Goal: Navigation & Orientation: Understand site structure

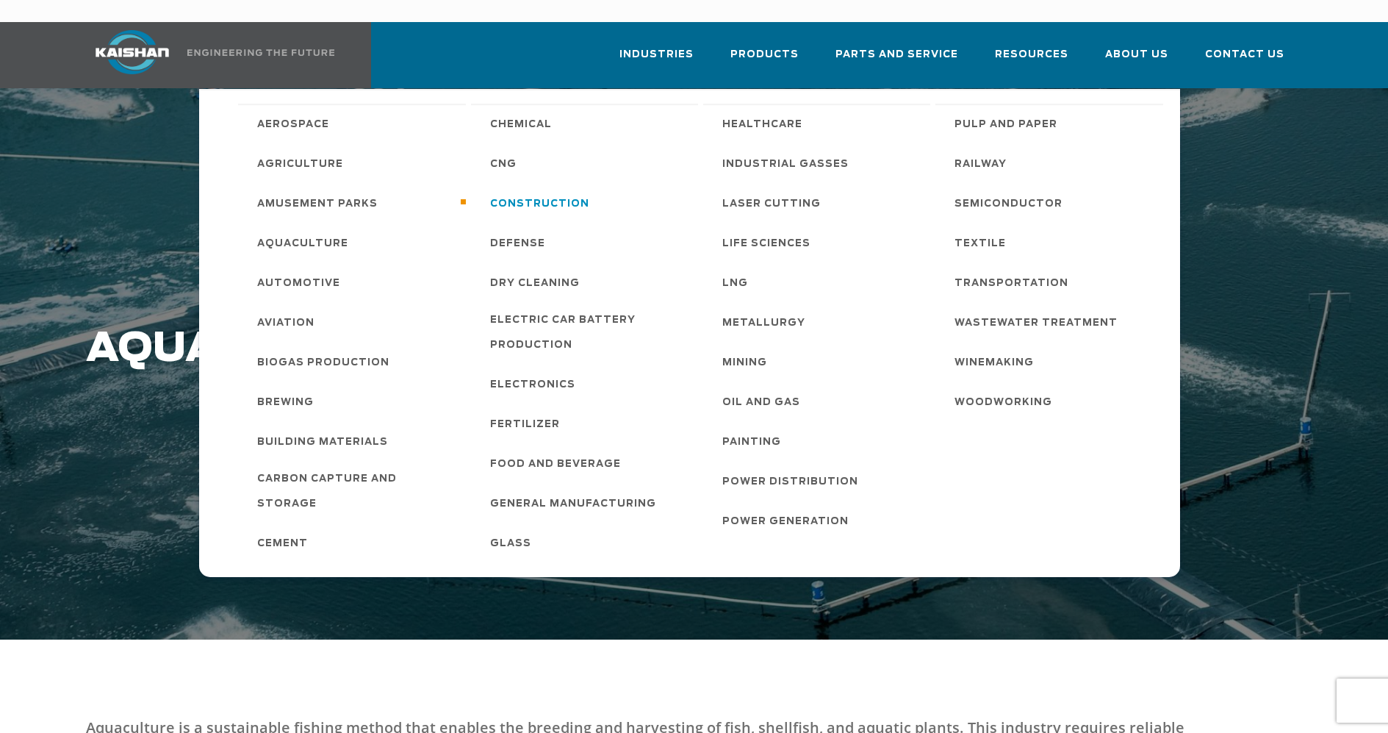
click at [564, 192] on span "Construction" at bounding box center [539, 204] width 99 height 25
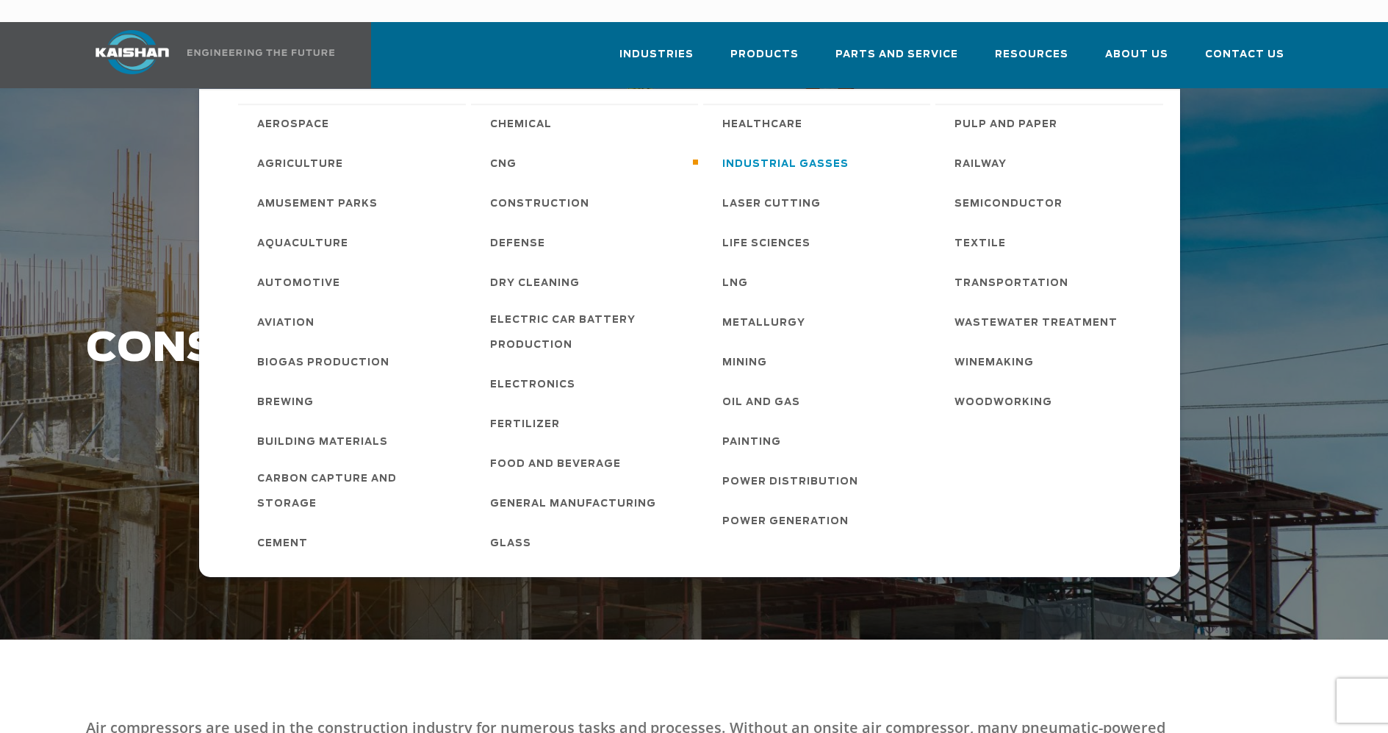
click at [783, 152] on span "Industrial Gasses" at bounding box center [785, 164] width 126 height 25
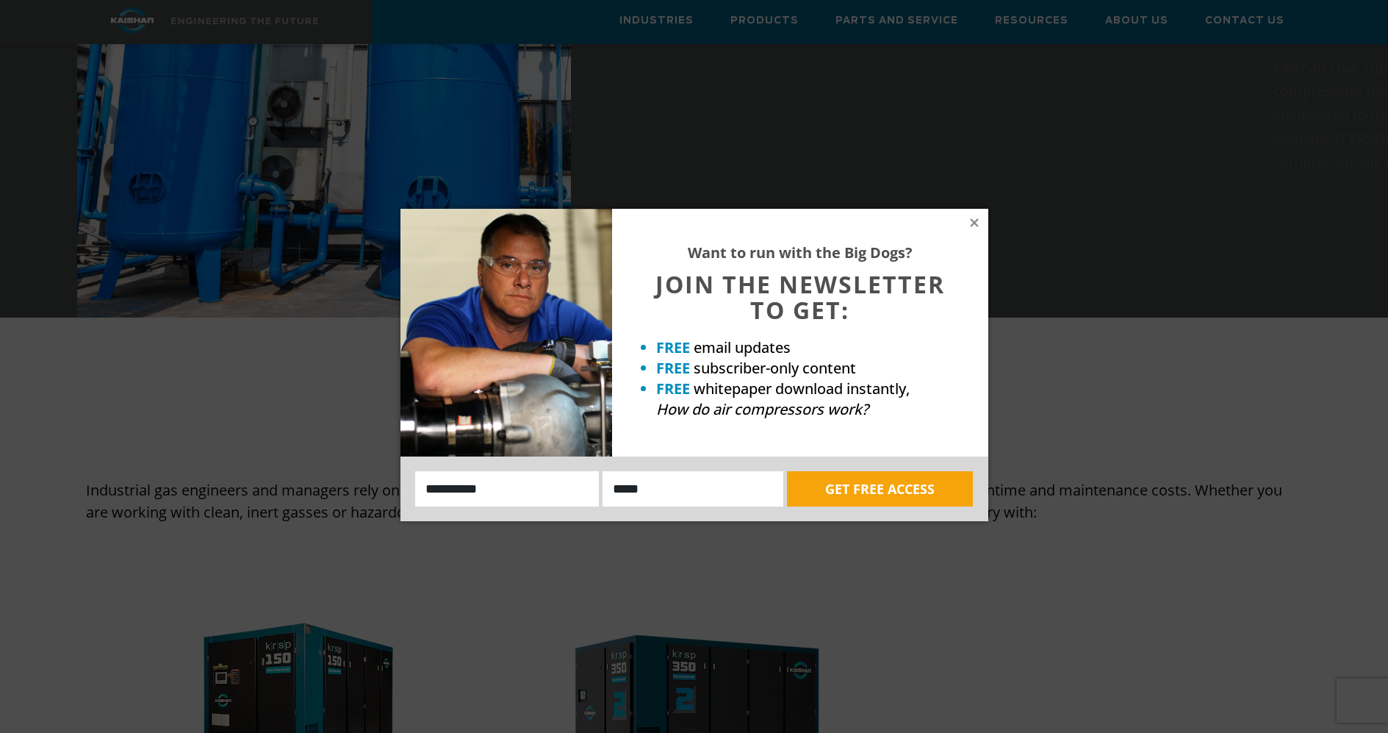
scroll to position [808, 0]
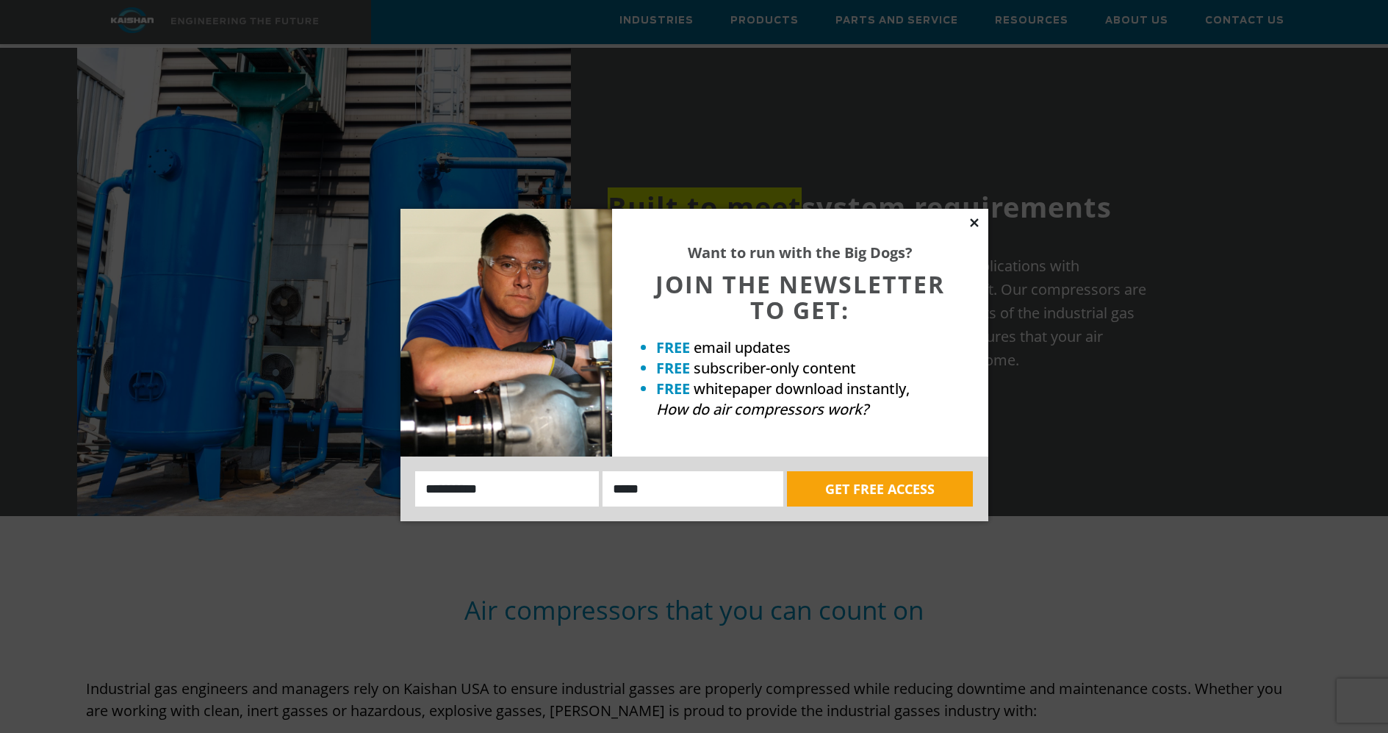
click at [971, 218] on icon at bounding box center [974, 222] width 13 height 13
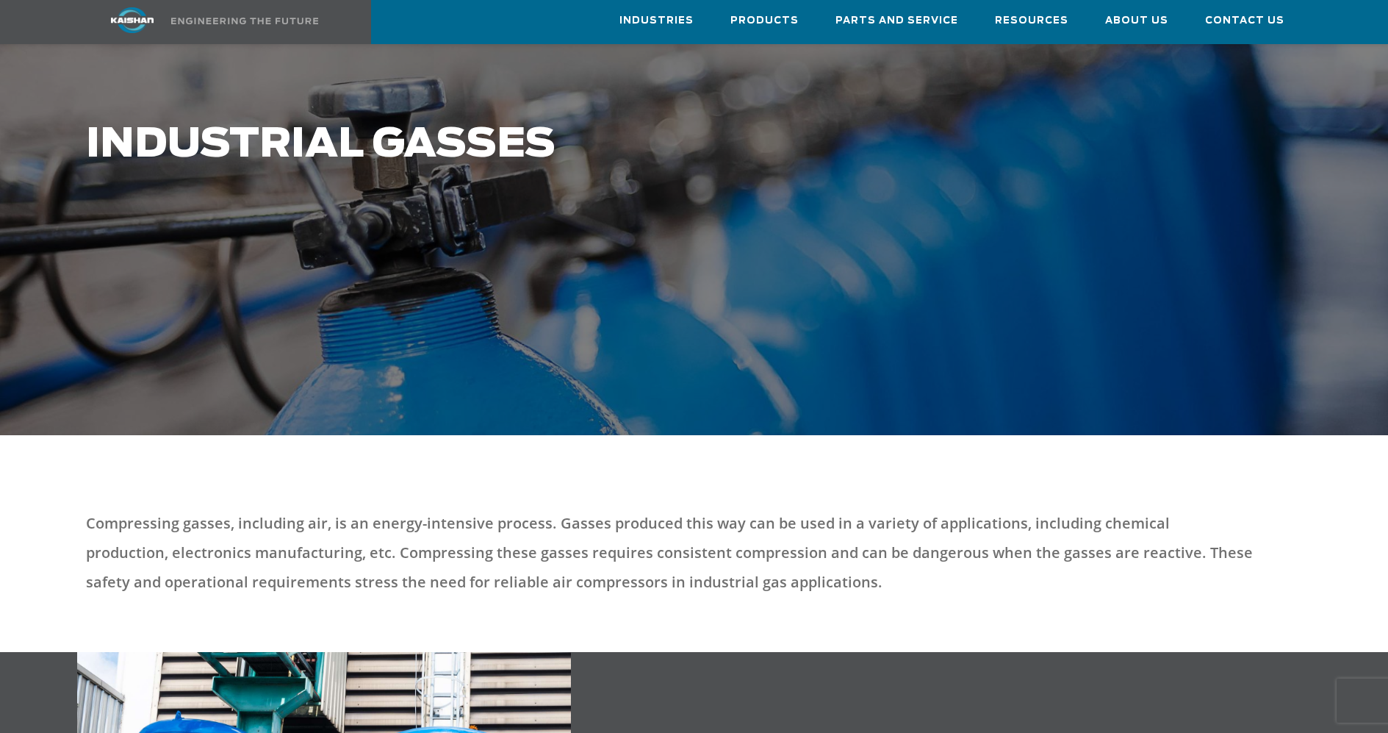
scroll to position [0, 0]
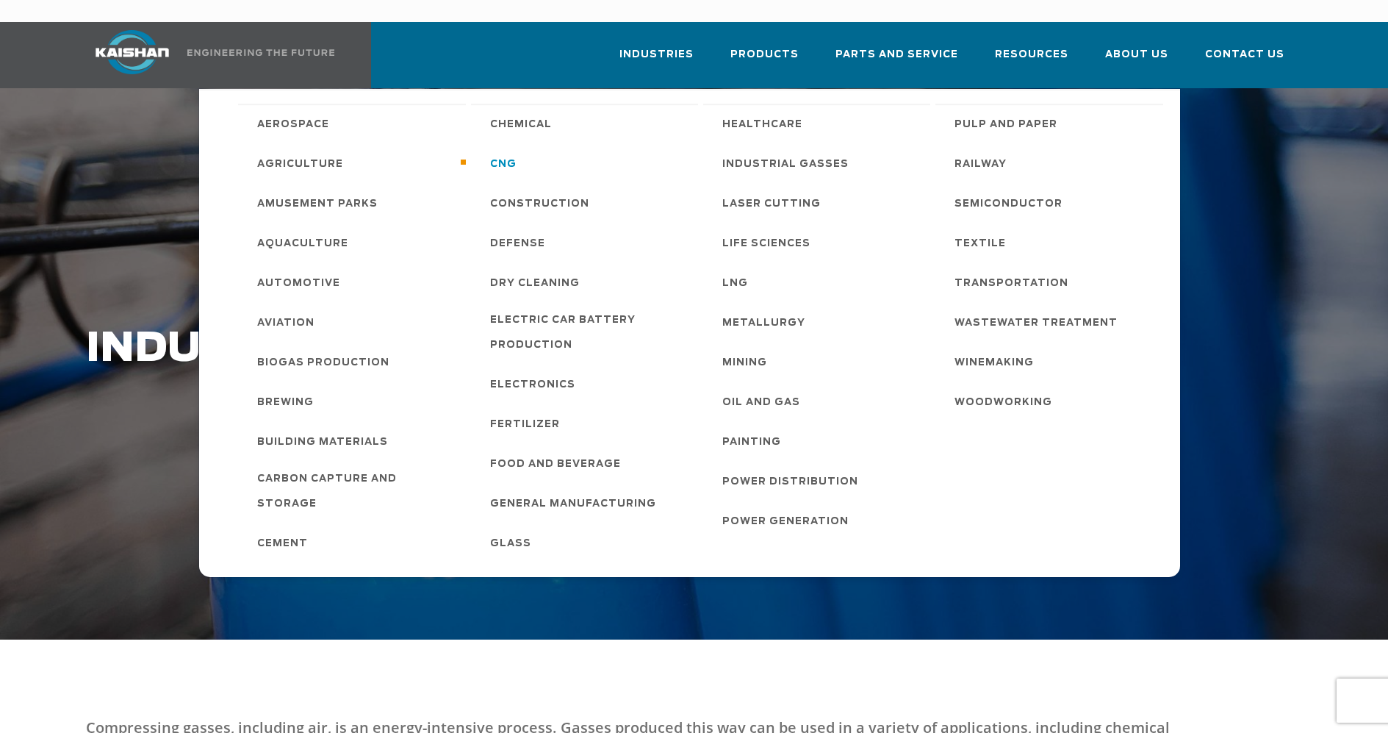
click at [487, 143] on link "CNG" at bounding box center [586, 163] width 223 height 40
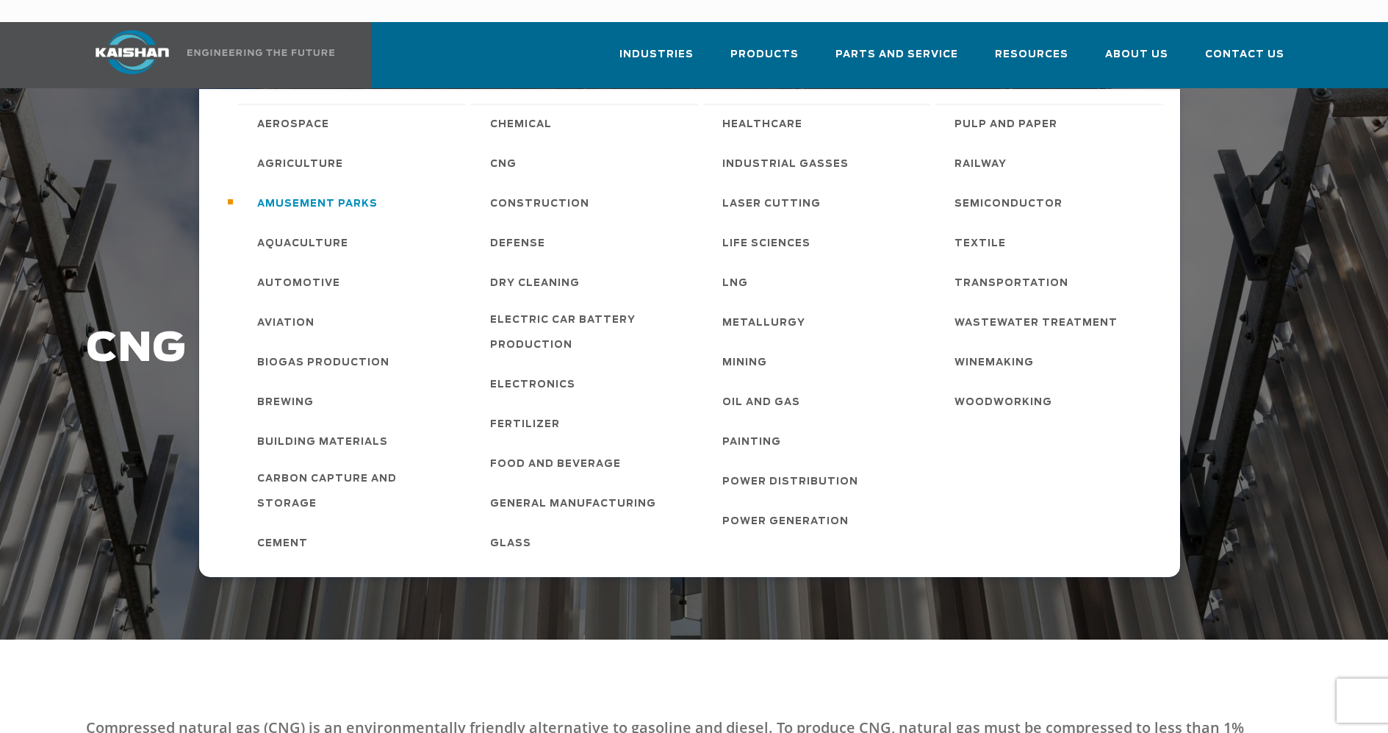
click at [383, 183] on link "Amusement Parks" at bounding box center [353, 203] width 223 height 40
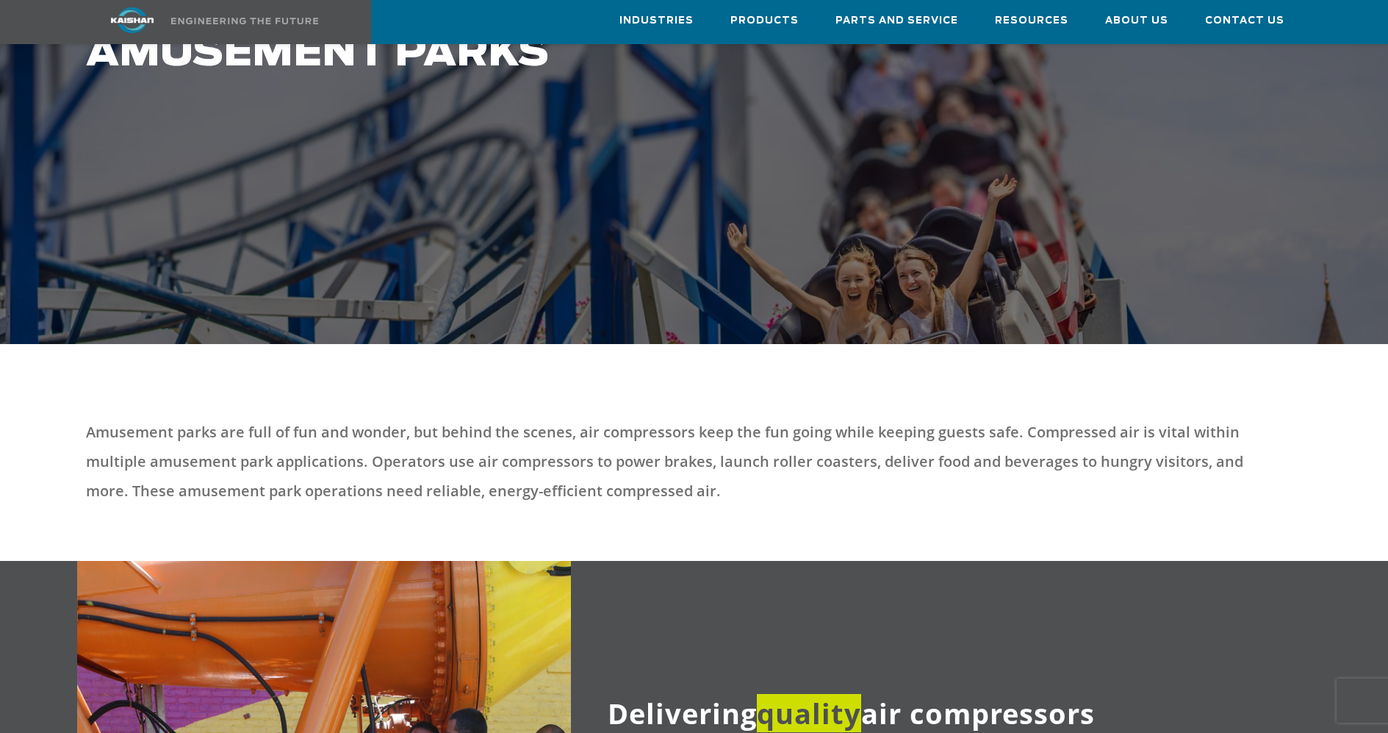
scroll to position [294, 0]
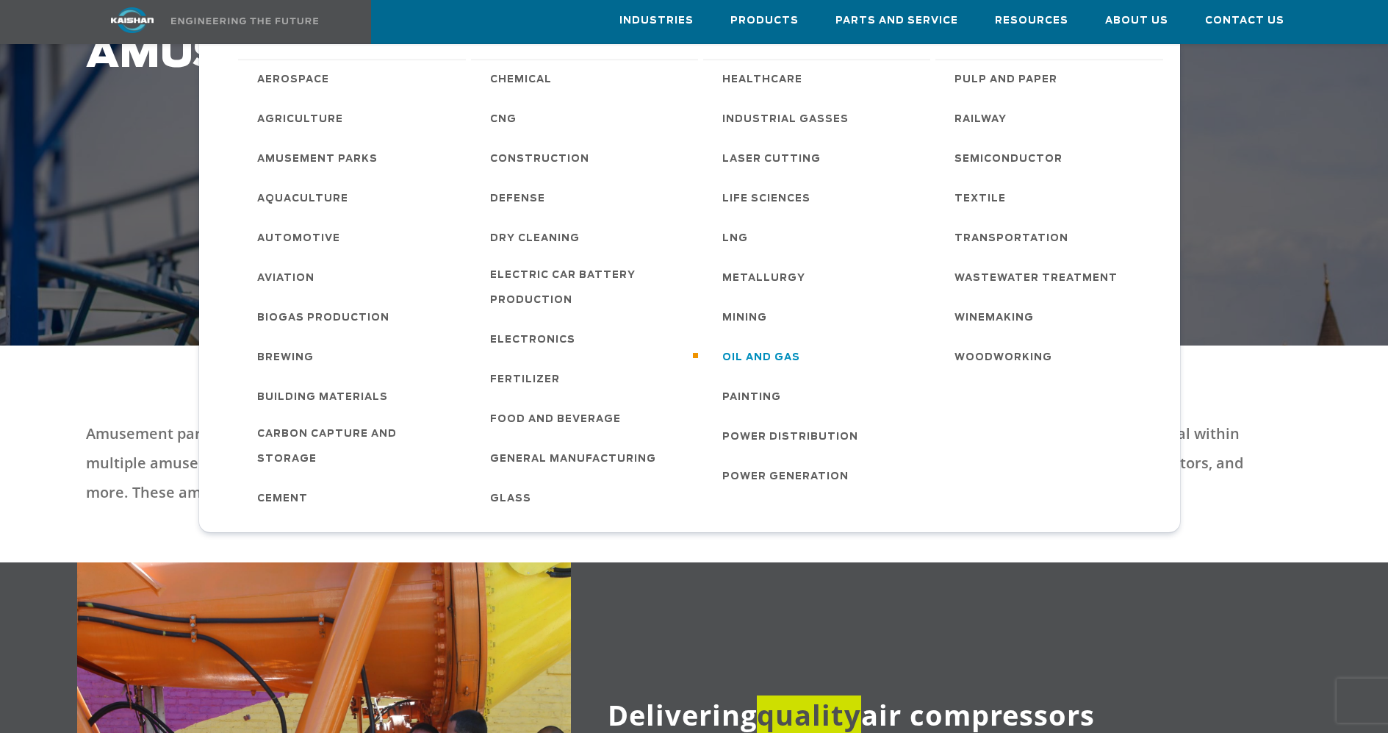
click at [754, 353] on span "Oil and Gas" at bounding box center [761, 357] width 78 height 25
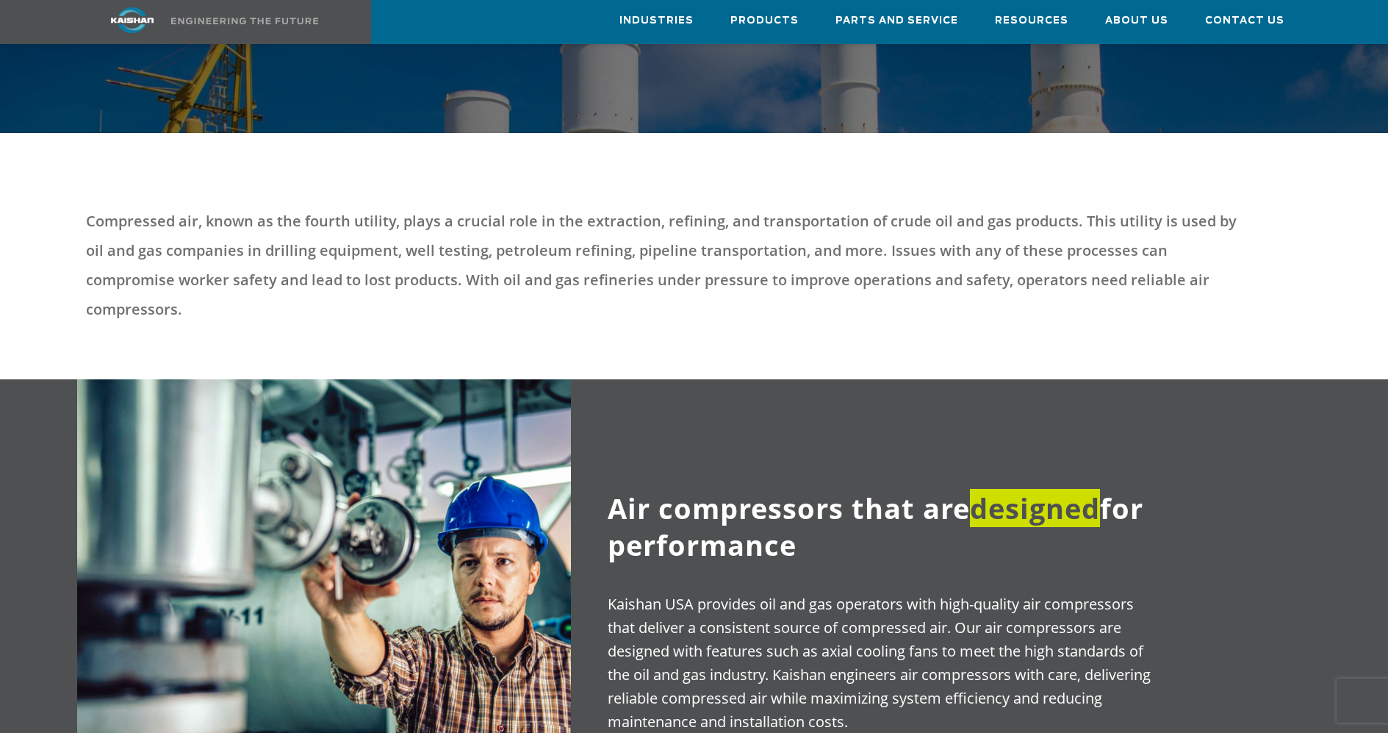
scroll to position [220, 0]
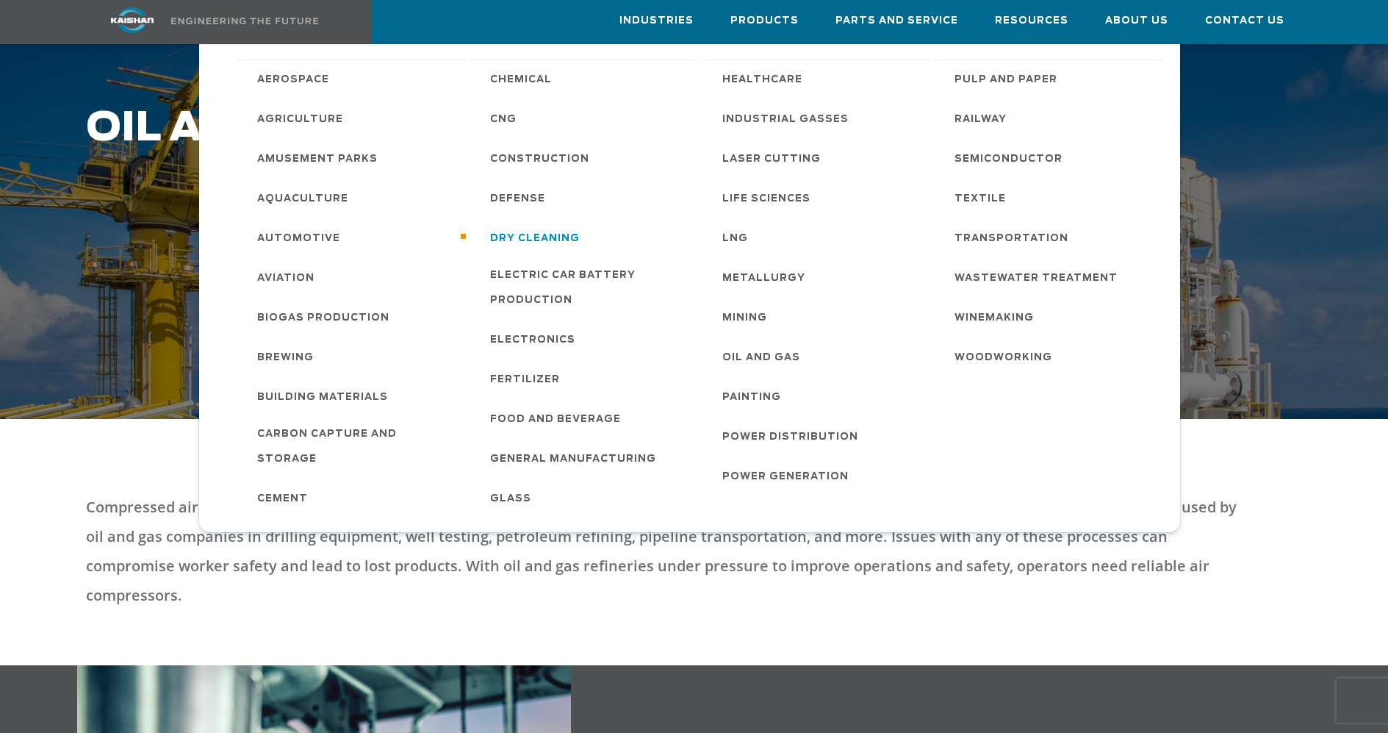
click at [551, 242] on span "Dry Cleaning" at bounding box center [535, 238] width 90 height 25
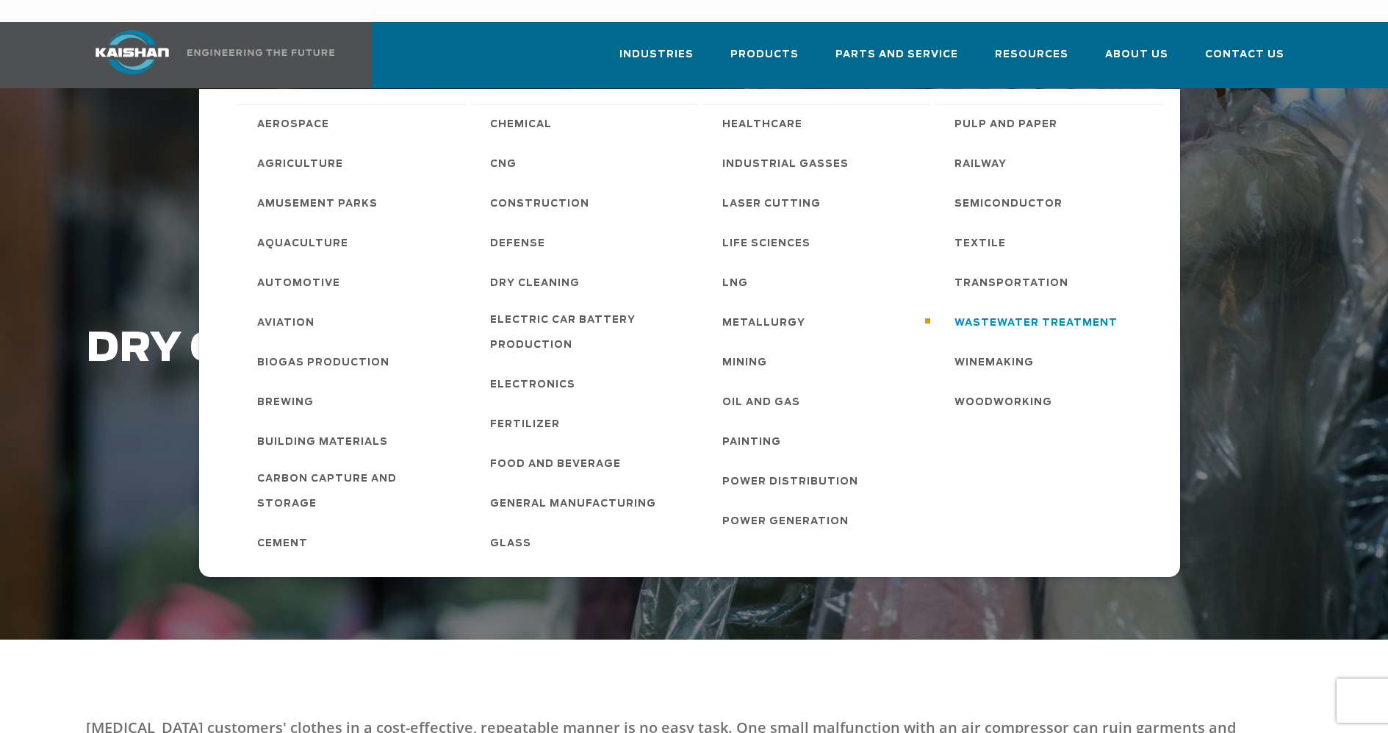
click at [1050, 311] on span "Wastewater Treatment" at bounding box center [1036, 323] width 163 height 25
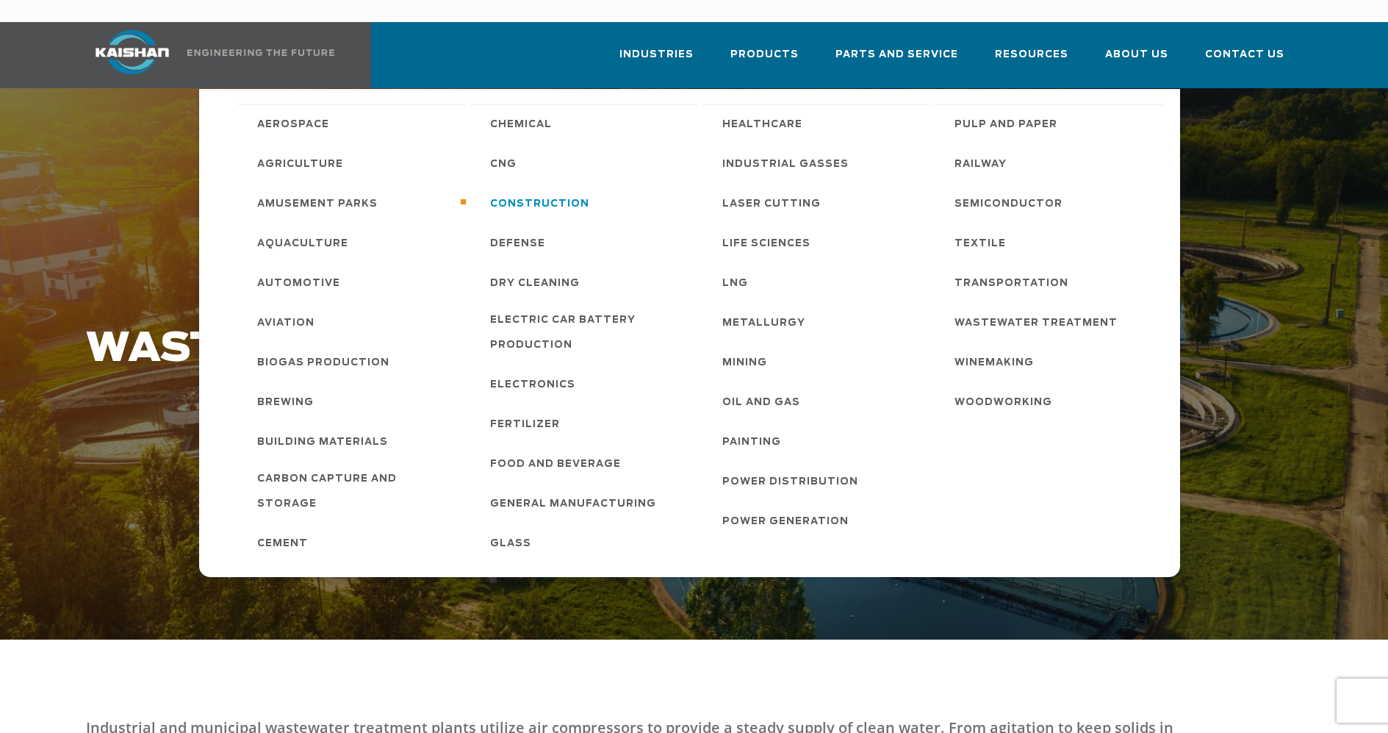
click at [567, 192] on span "Construction" at bounding box center [539, 204] width 99 height 25
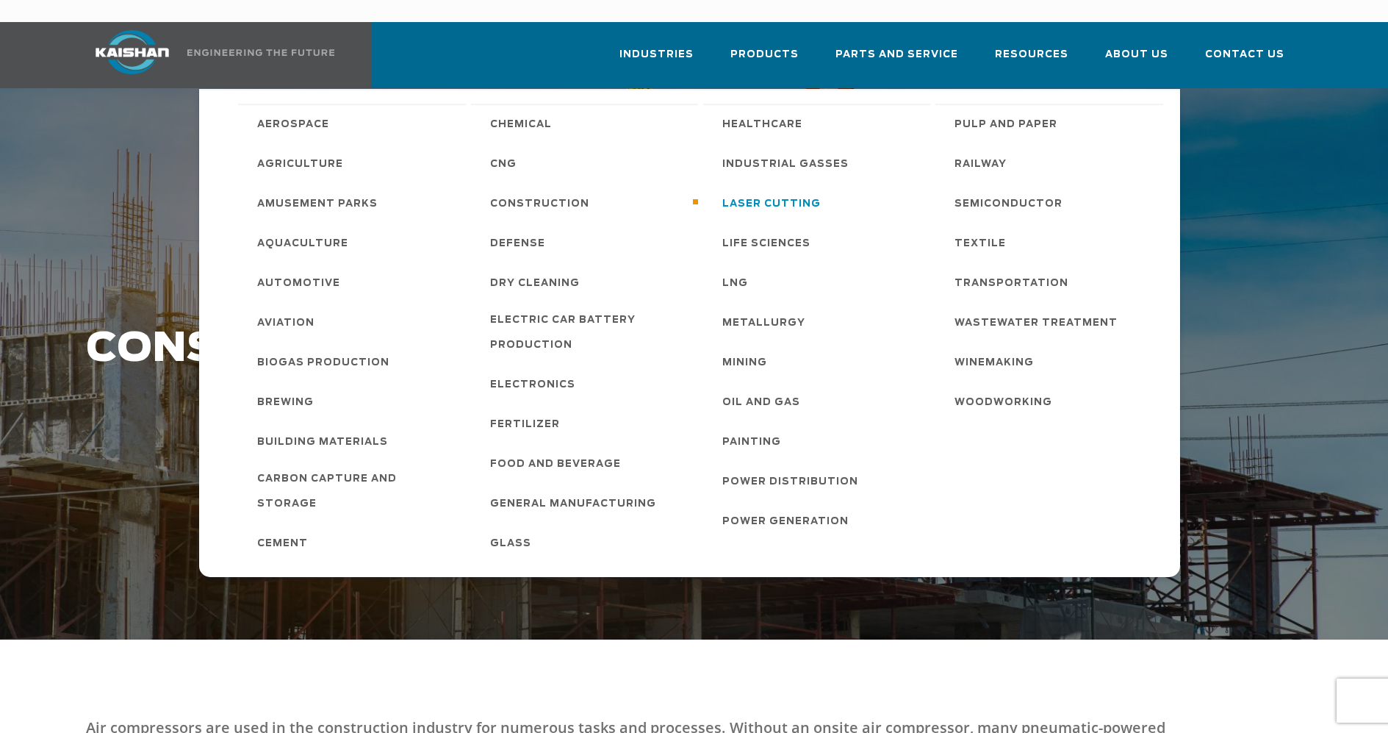
click at [791, 192] on span "Laser Cutting" at bounding box center [771, 204] width 98 height 25
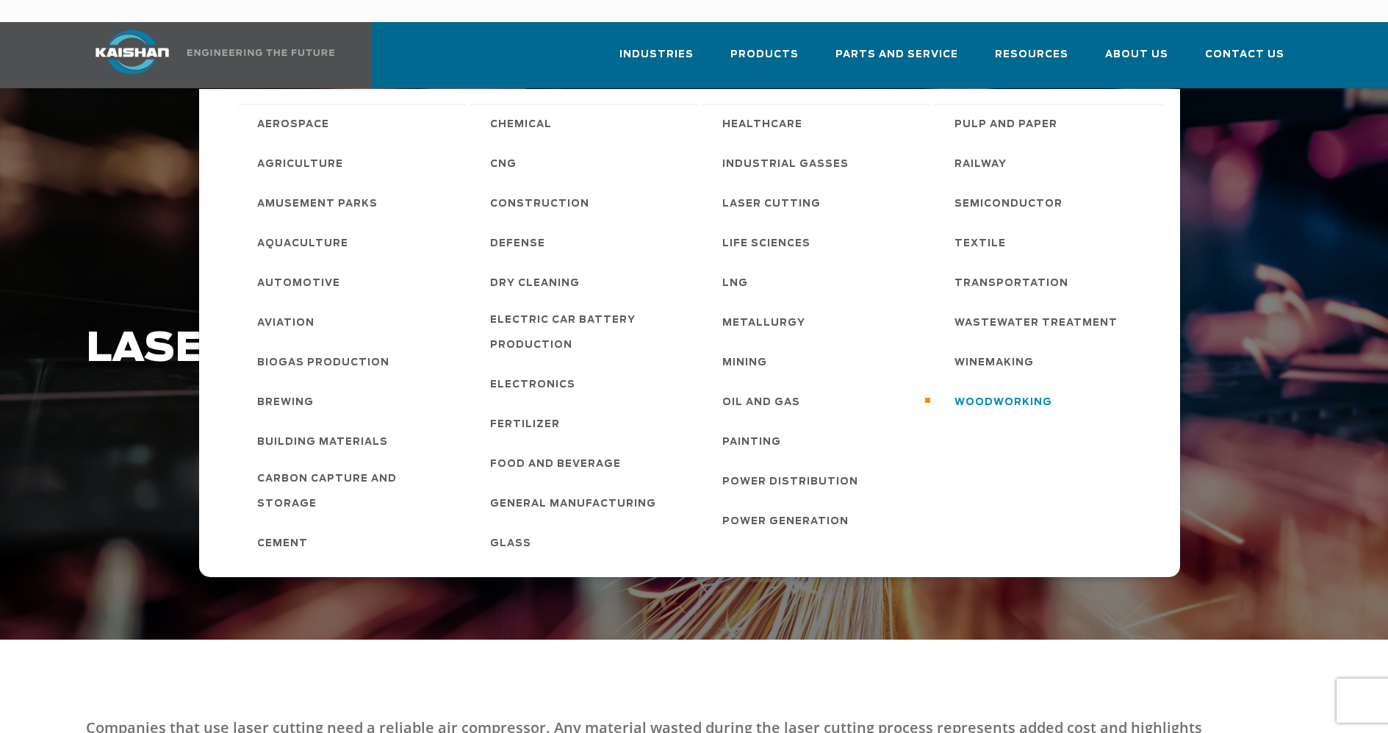
click at [1032, 390] on span "Woodworking" at bounding box center [1004, 402] width 98 height 25
